Goal: Use online tool/utility: Utilize a website feature to perform a specific function

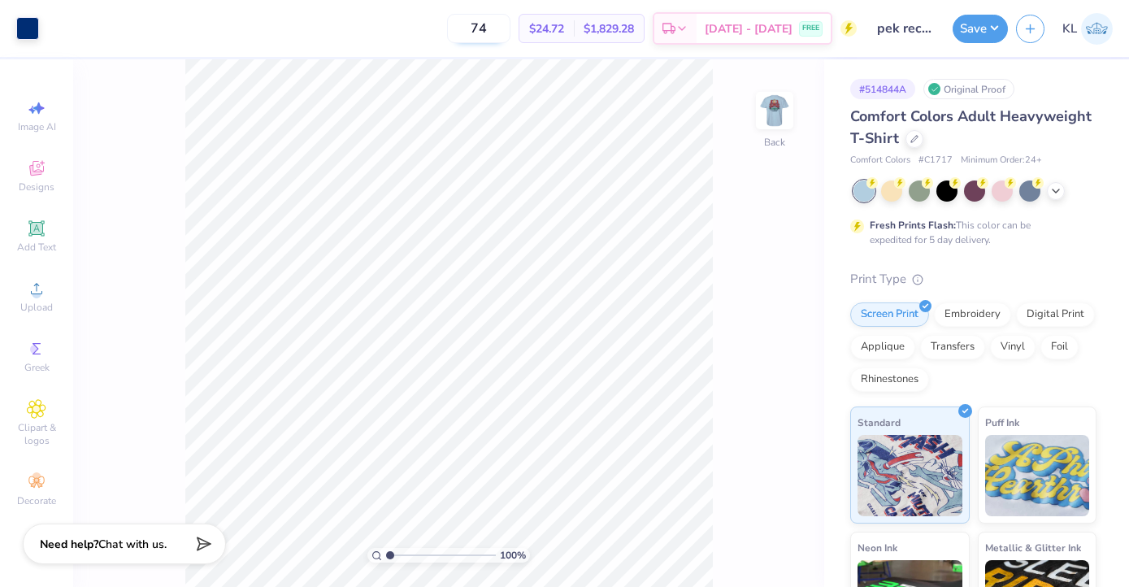
click at [510, 35] on input "74" at bounding box center [478, 28] width 63 height 29
type input "75"
click at [785, 127] on img at bounding box center [774, 110] width 65 height 65
click at [236, 27] on div at bounding box center [232, 26] width 23 height 23
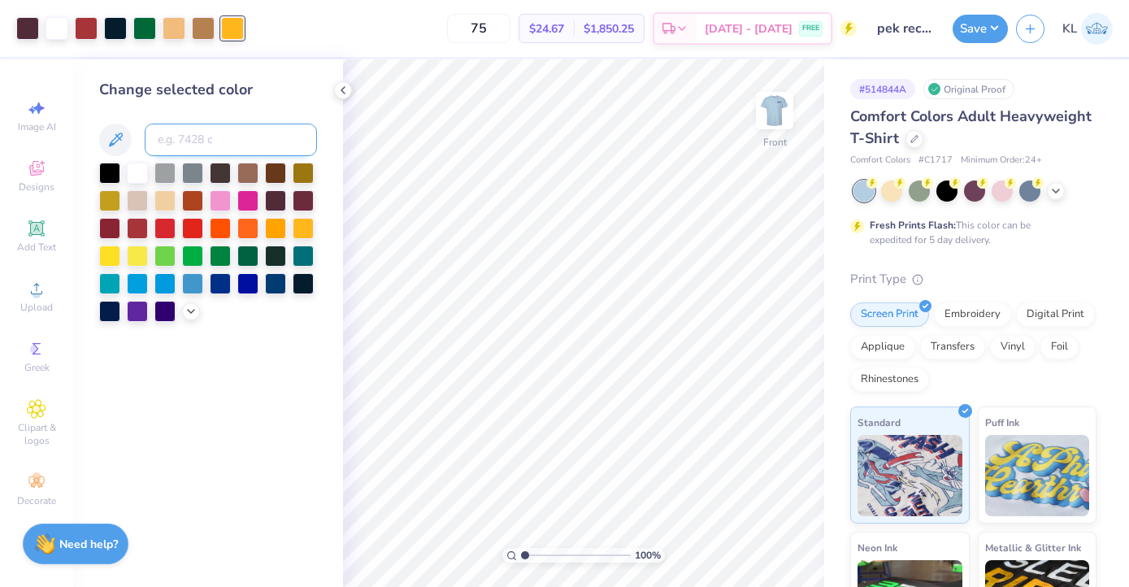
click at [177, 137] on input at bounding box center [231, 140] width 172 height 33
type input "156"
click at [976, 31] on button "Save" at bounding box center [980, 26] width 55 height 28
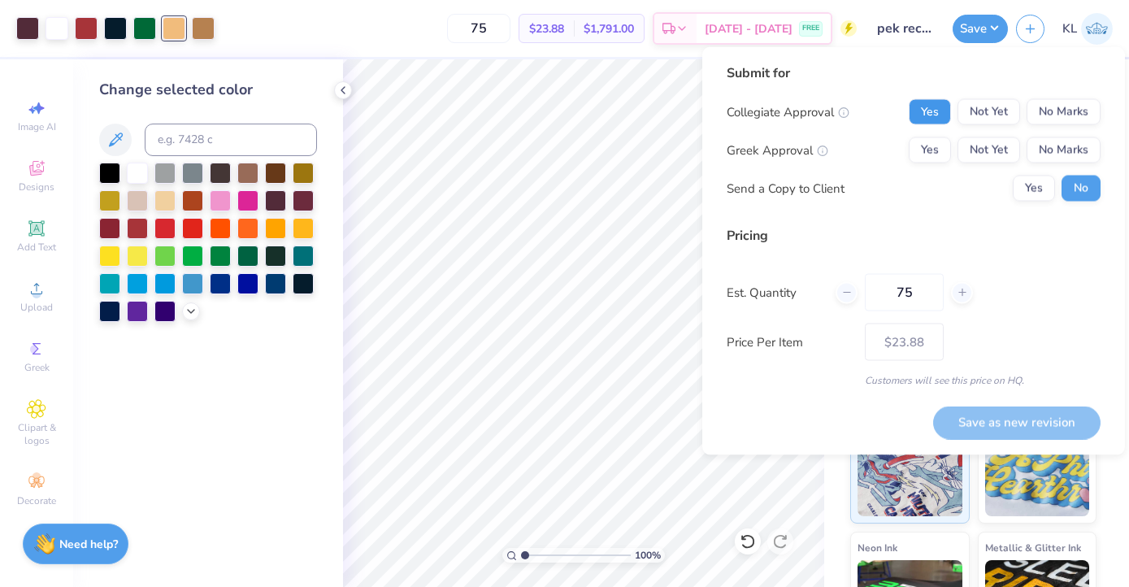
click at [927, 115] on button "Yes" at bounding box center [930, 112] width 42 height 26
click at [1046, 115] on button "No Marks" at bounding box center [1064, 112] width 74 height 26
click at [933, 153] on button "Yes" at bounding box center [930, 150] width 42 height 26
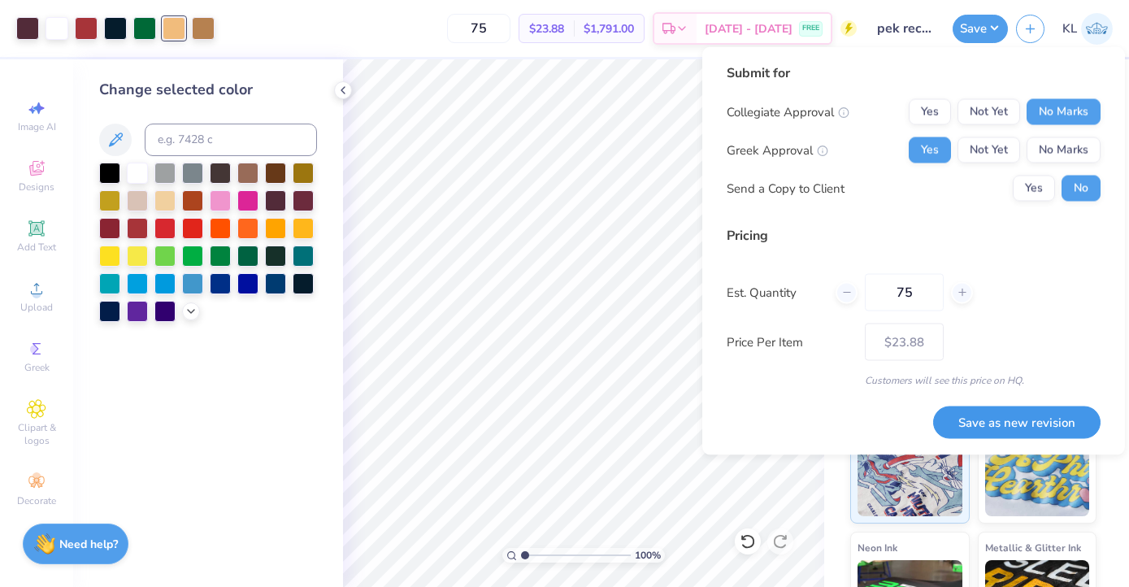
click at [1032, 424] on button "Save as new revision" at bounding box center [1016, 422] width 167 height 33
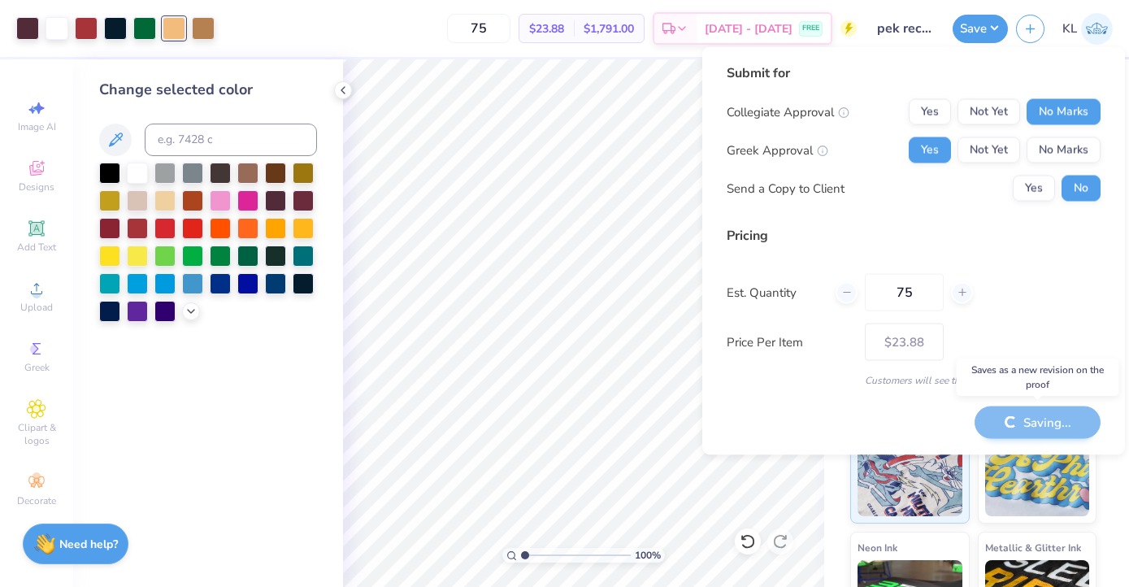
type input "– –"
